Goal: Transaction & Acquisition: Purchase product/service

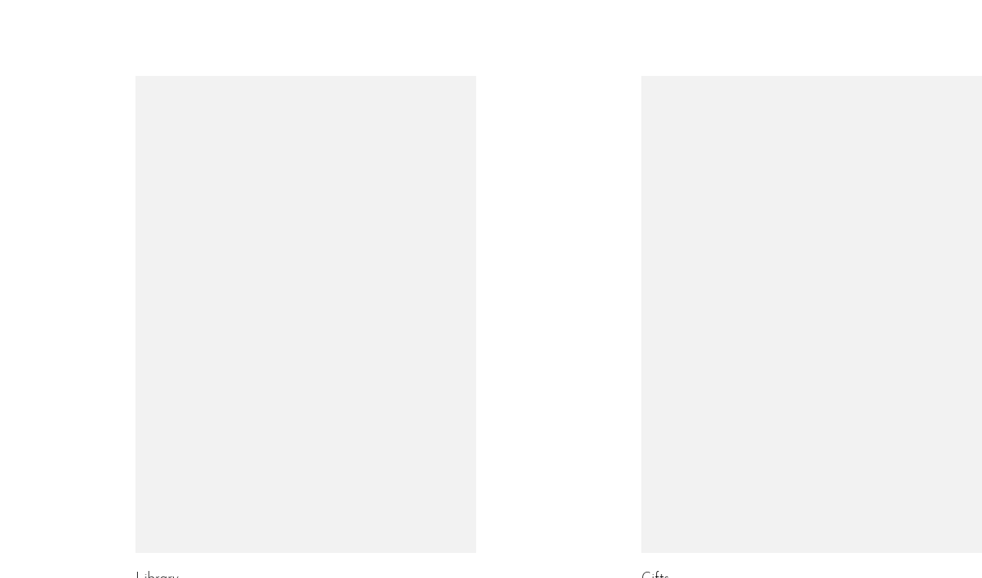
scroll to position [973, 0]
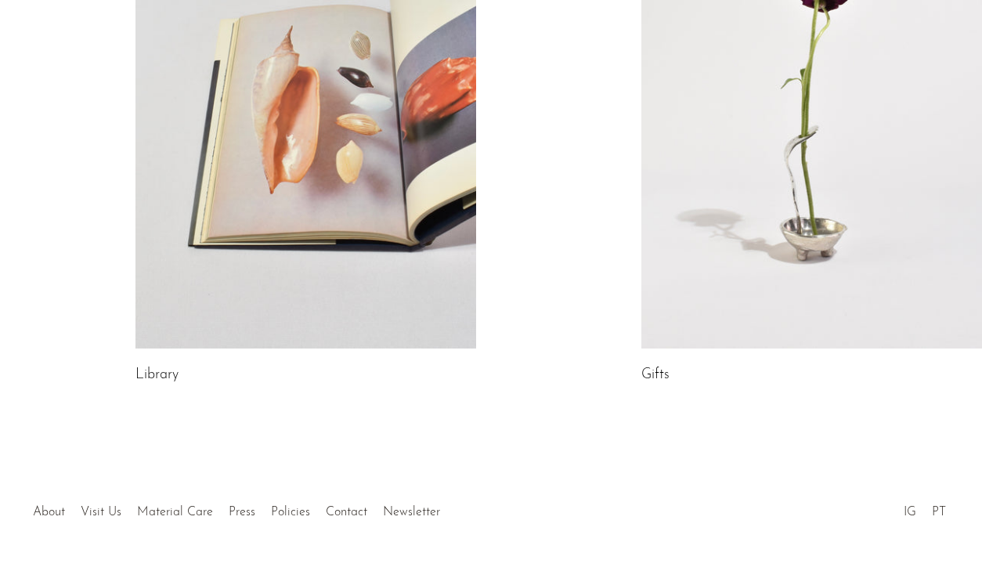
click at [355, 125] on link at bounding box center [305, 110] width 341 height 477
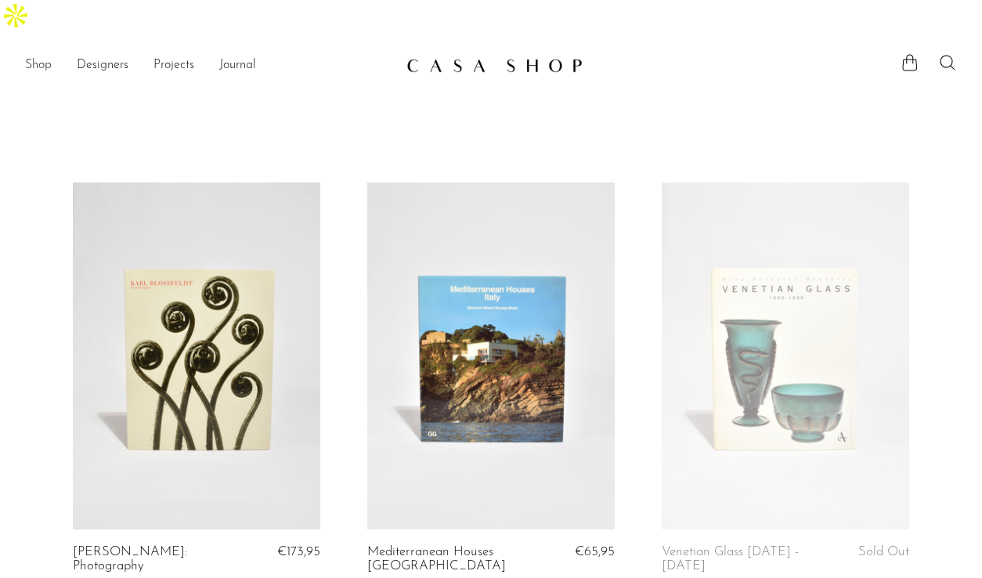
click at [41, 56] on link "Shop" at bounding box center [38, 66] width 27 height 20
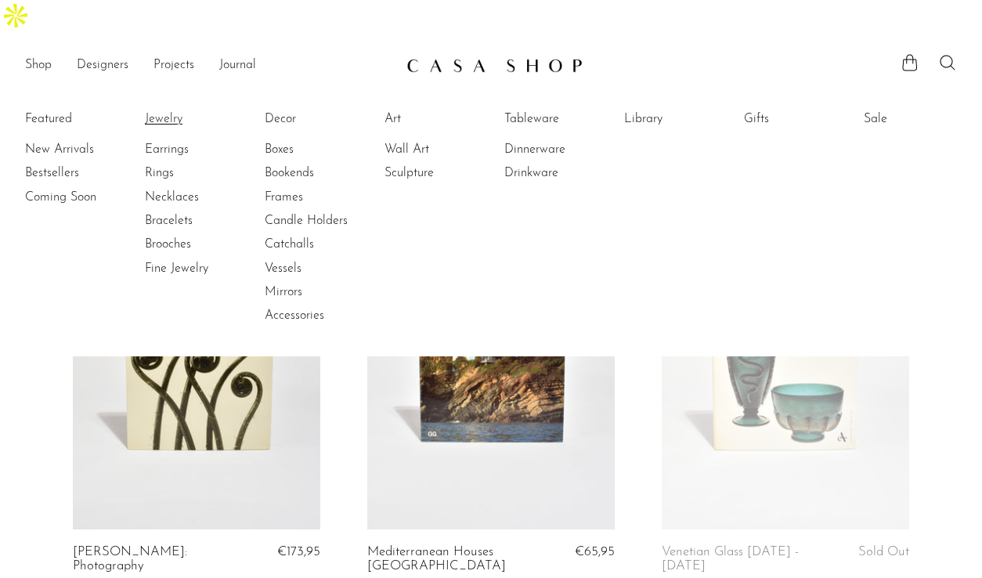
click at [161, 110] on link "Jewelry" at bounding box center [203, 118] width 117 height 17
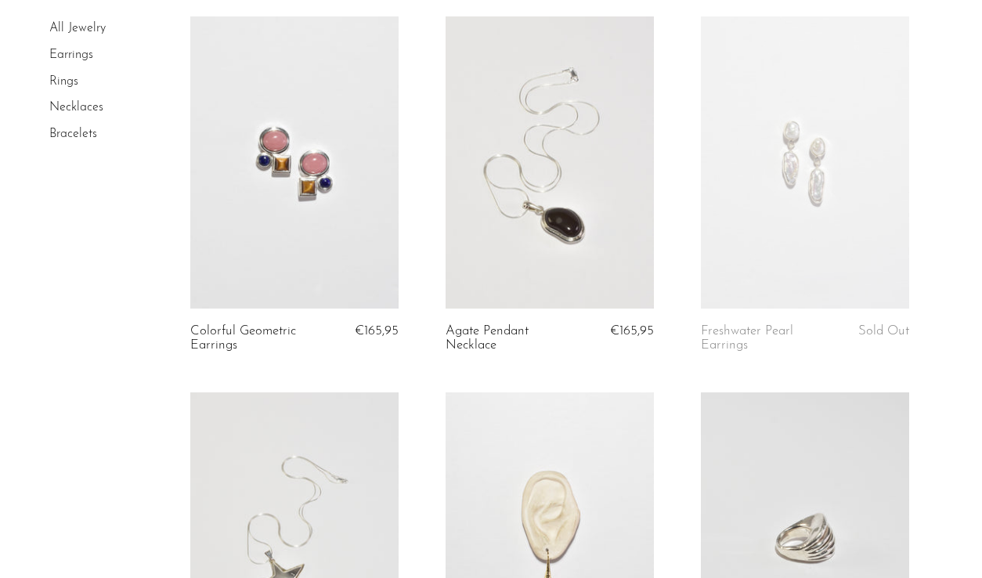
scroll to position [2513, 0]
